Goal: Transaction & Acquisition: Obtain resource

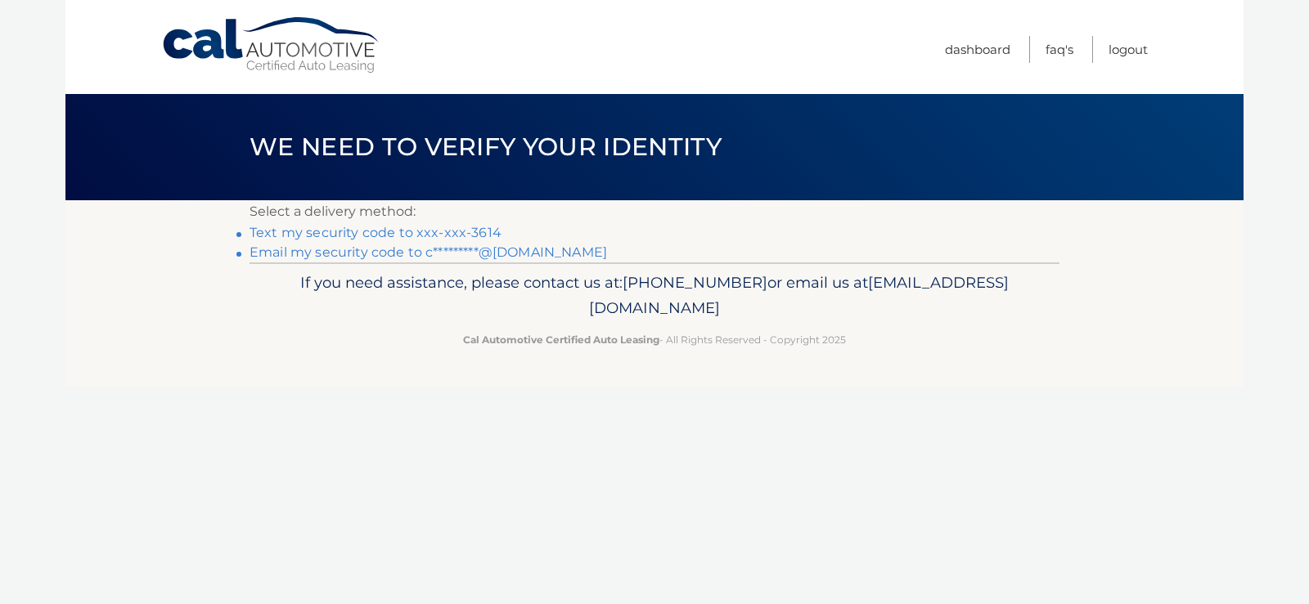
click at [330, 230] on link "Text my security code to xxx-xxx-3614" at bounding box center [375, 233] width 252 height 16
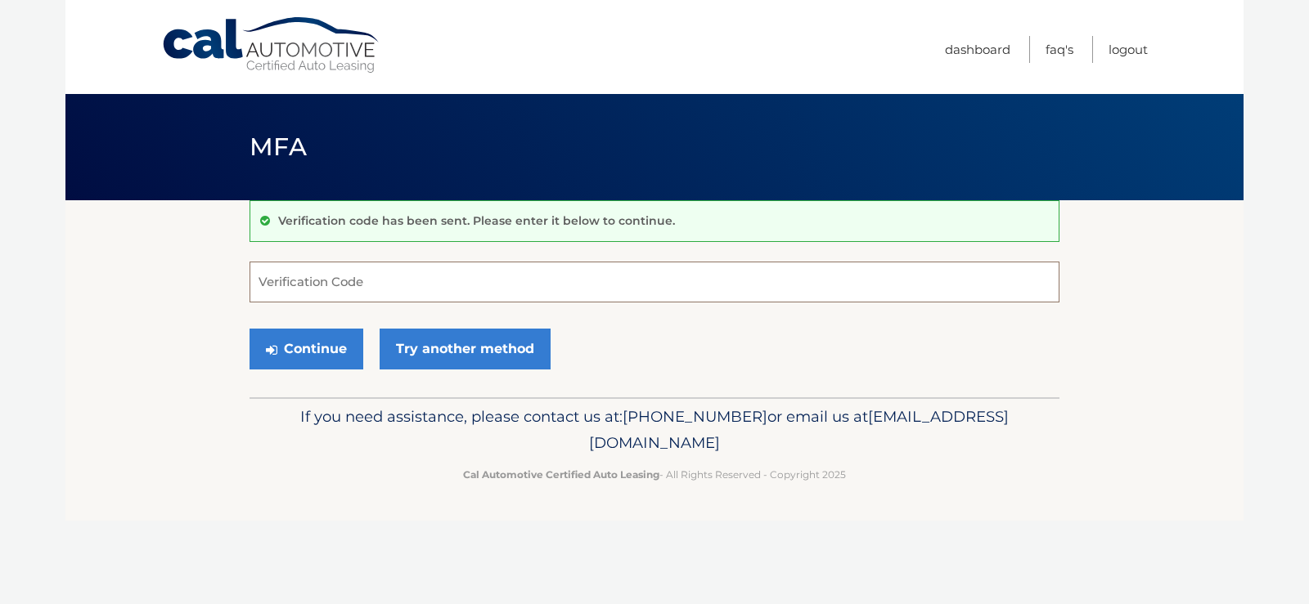
click at [322, 285] on input "Verification Code" at bounding box center [654, 282] width 810 height 41
type input "522685"
click at [249, 329] on button "Continue" at bounding box center [306, 349] width 114 height 41
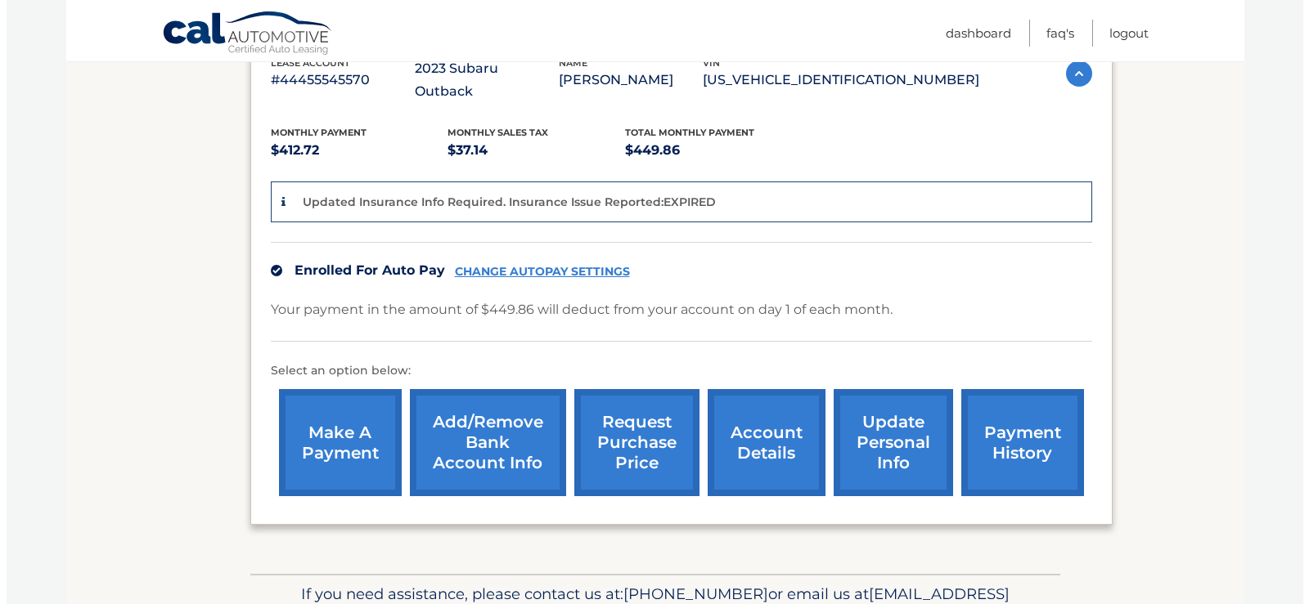
scroll to position [327, 0]
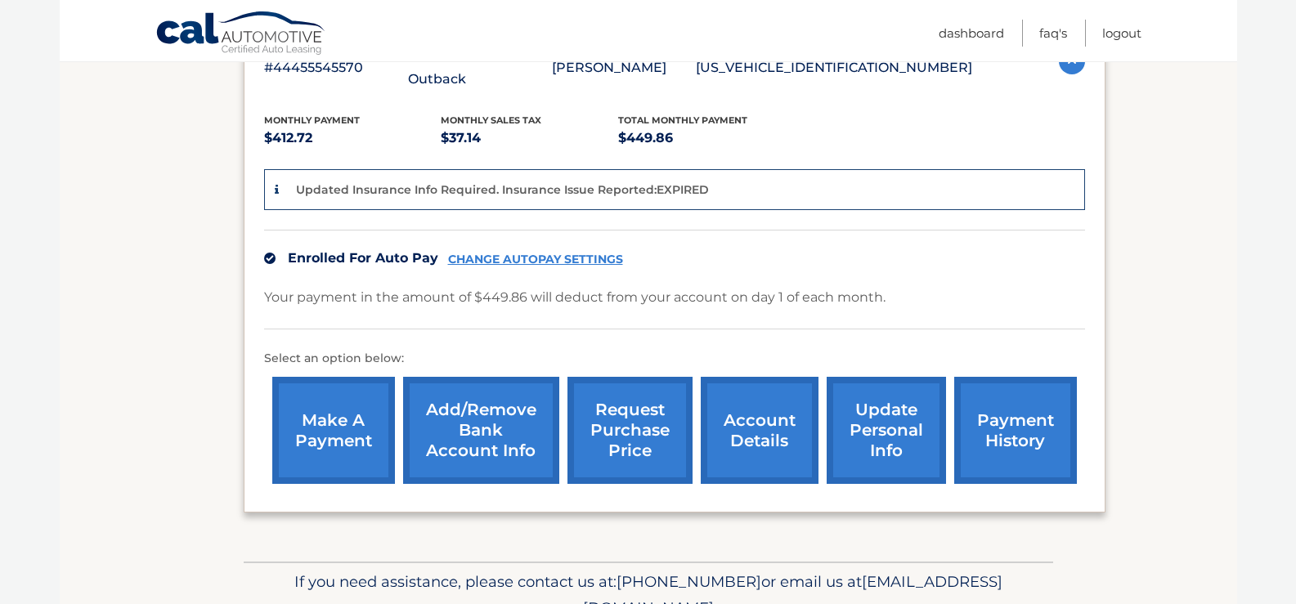
click at [627, 408] on link "request purchase price" at bounding box center [630, 430] width 125 height 107
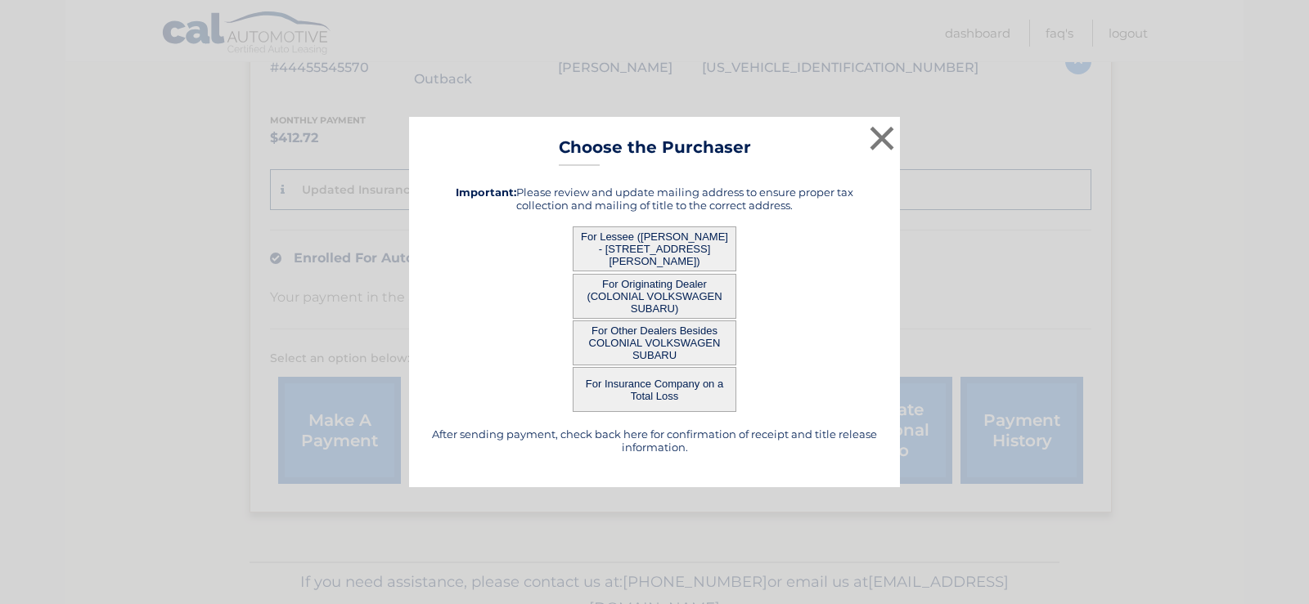
click at [644, 241] on button "For Lessee ([PERSON_NAME] - [STREET_ADDRESS][PERSON_NAME])" at bounding box center [655, 249] width 164 height 45
click at [650, 241] on button "For Lessee ([PERSON_NAME] - [STREET_ADDRESS][PERSON_NAME])" at bounding box center [655, 249] width 164 height 45
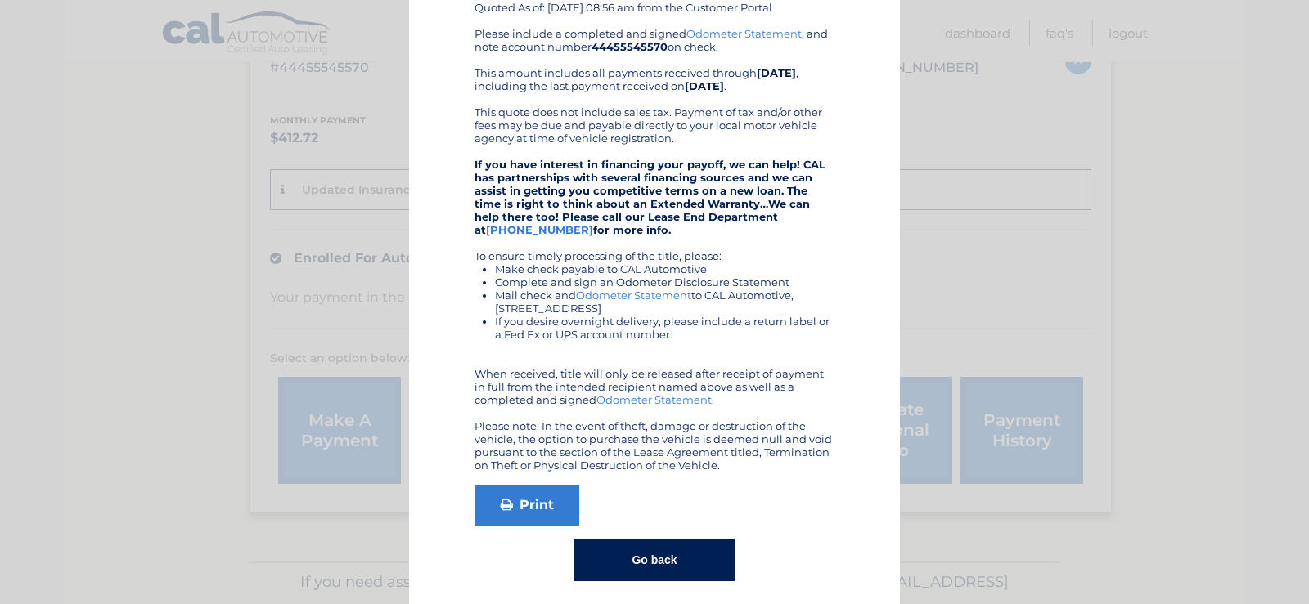
scroll to position [188, 0]
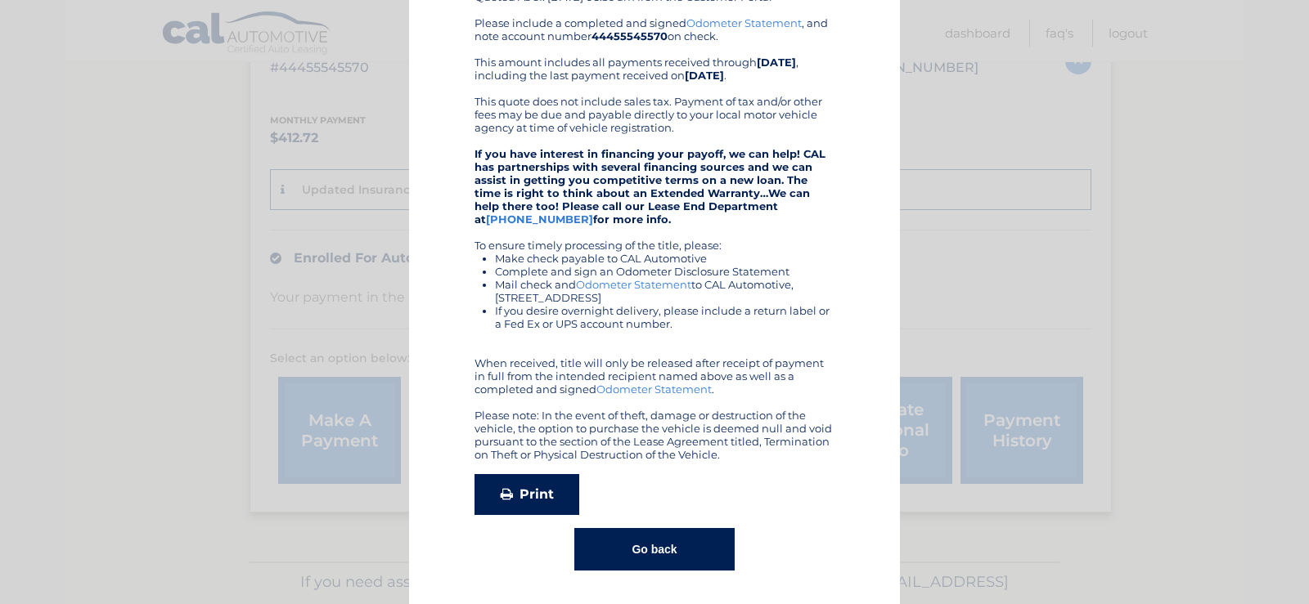
click at [512, 499] on link "Print" at bounding box center [526, 494] width 105 height 41
click at [674, 550] on button "Go back" at bounding box center [653, 549] width 159 height 43
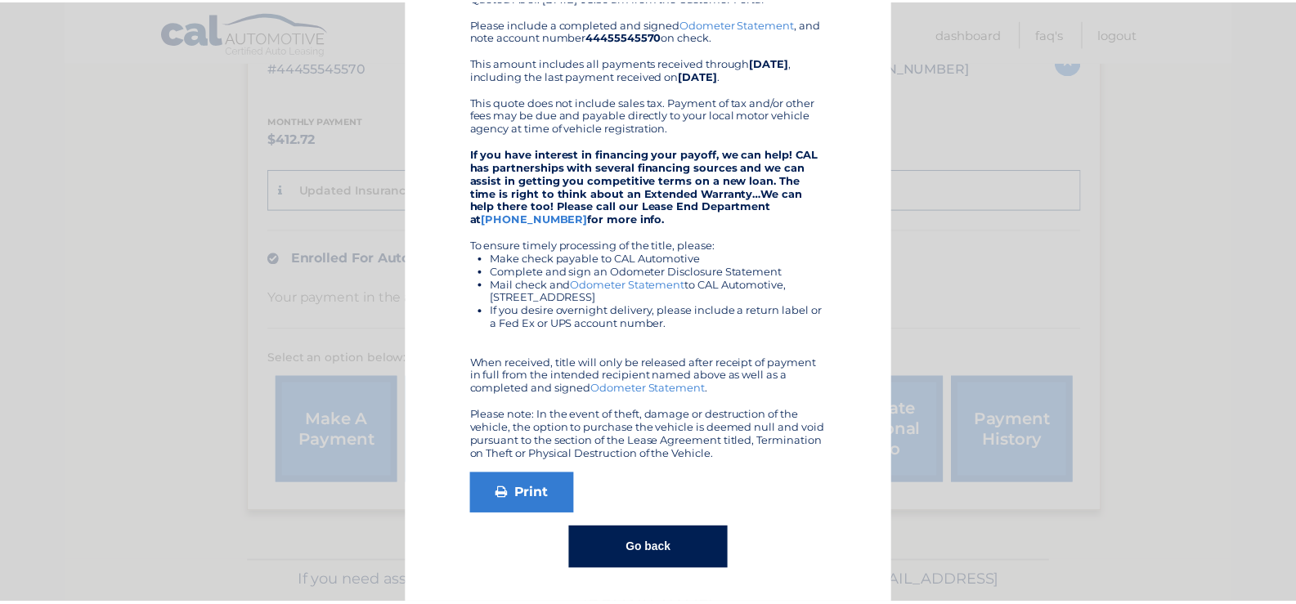
scroll to position [0, 0]
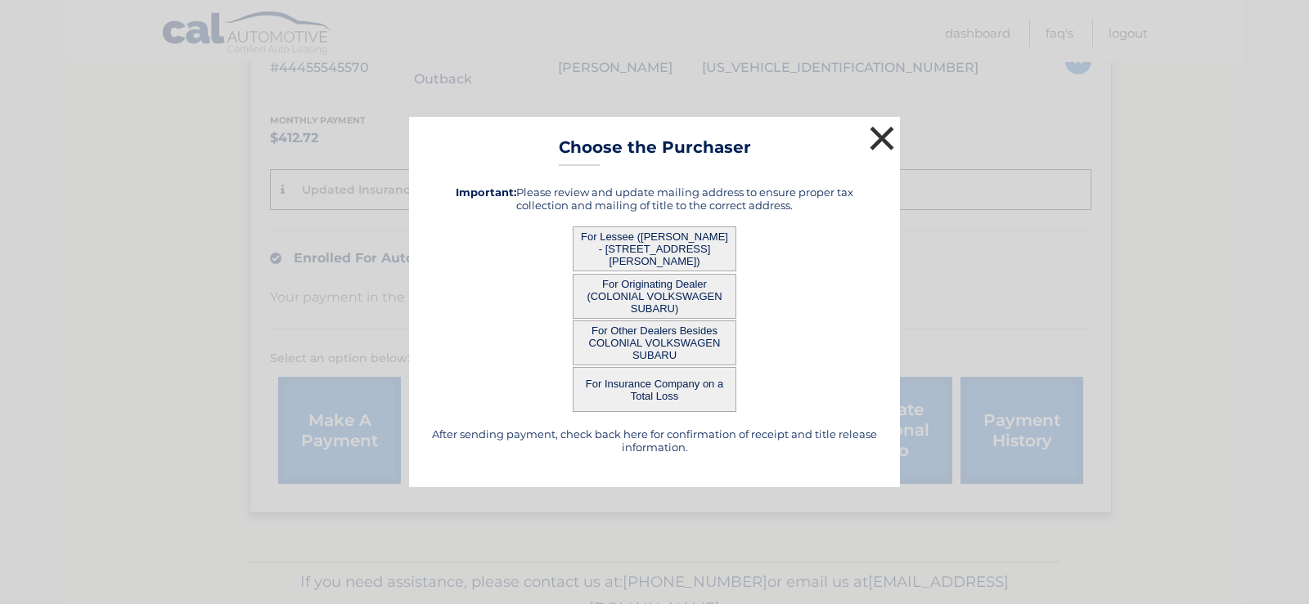
click at [885, 137] on button "×" at bounding box center [881, 138] width 33 height 33
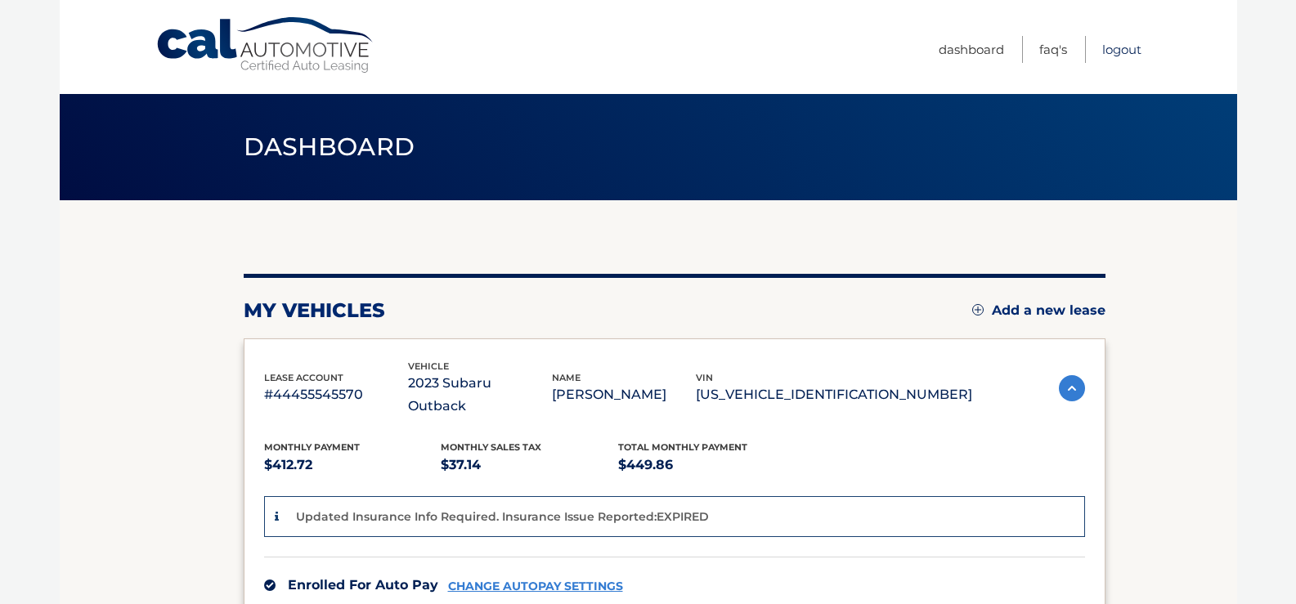
click at [1128, 48] on link "Logout" at bounding box center [1122, 49] width 39 height 27
